Goal: Find specific fact: Find specific fact

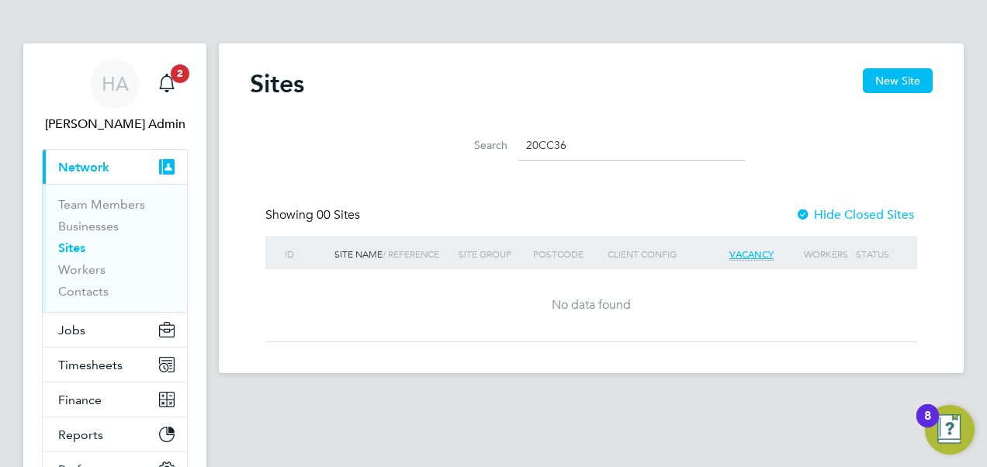
drag, startPoint x: 591, startPoint y: 137, endPoint x: 421, endPoint y: 151, distance: 170.6
click at [421, 151] on li "Search 20CC36" at bounding box center [591, 146] width 346 height 46
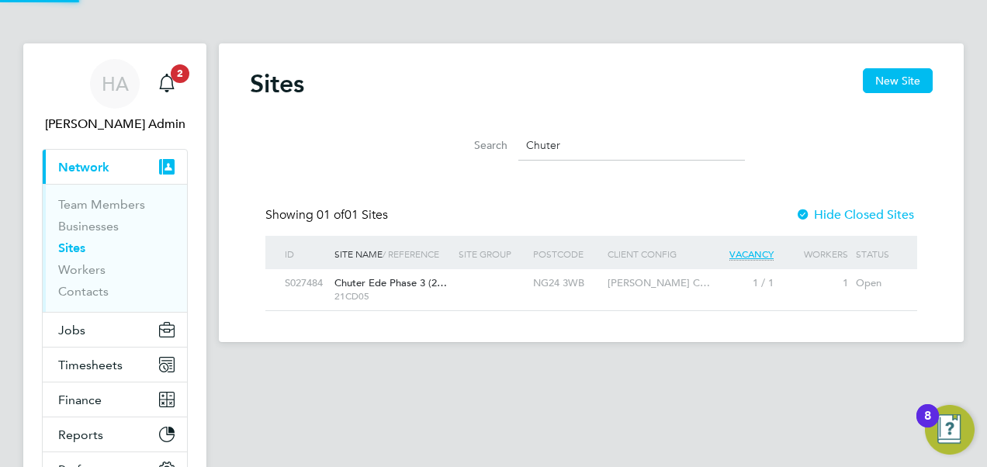
scroll to position [29, 99]
type input "Chuter"
click at [375, 307] on div "Chuter Ede Phase 3 (2… 21CD05" at bounding box center [393, 289] width 124 height 40
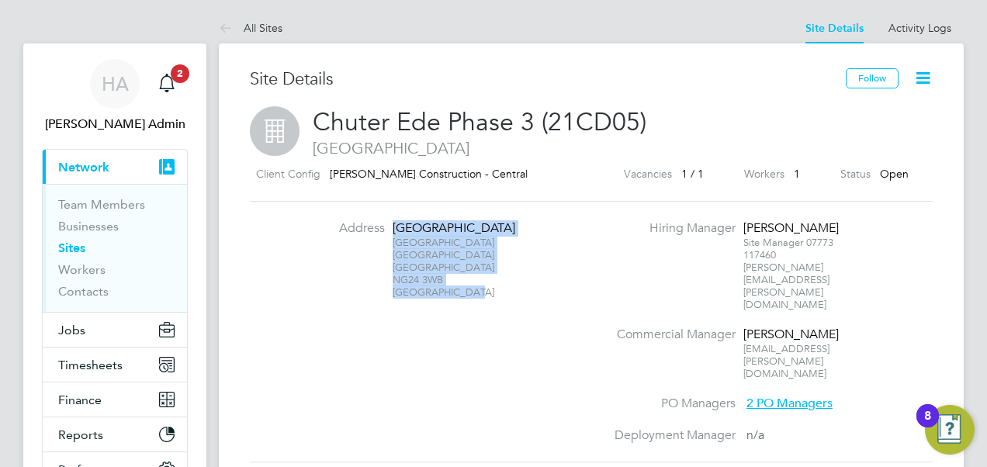
drag, startPoint x: 475, startPoint y: 309, endPoint x: 390, endPoint y: 228, distance: 117.5
click at [390, 228] on li "Address Chuter Ede Primary School Hunters Road Newark Nottinghamshire NG24 3WB …" at bounding box center [453, 267] width 306 height 94
copy div "Chuter Ede Primary School Hunters Road Newark Nottinghamshire NG24 3WB United K…"
